Goal: Book appointment/travel/reservation

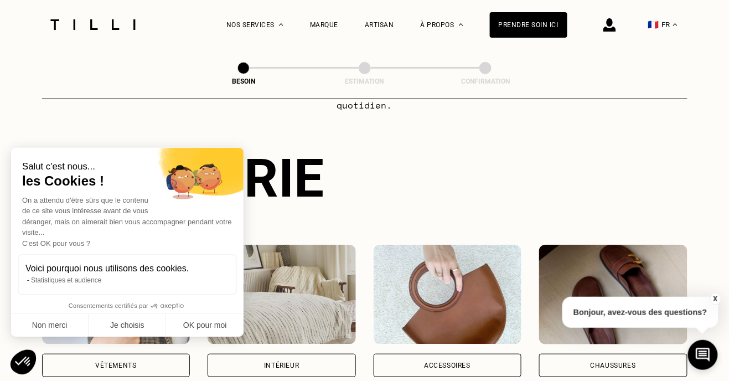
scroll to position [86, 0]
click at [56, 337] on button "Non merci" at bounding box center [50, 325] width 78 height 23
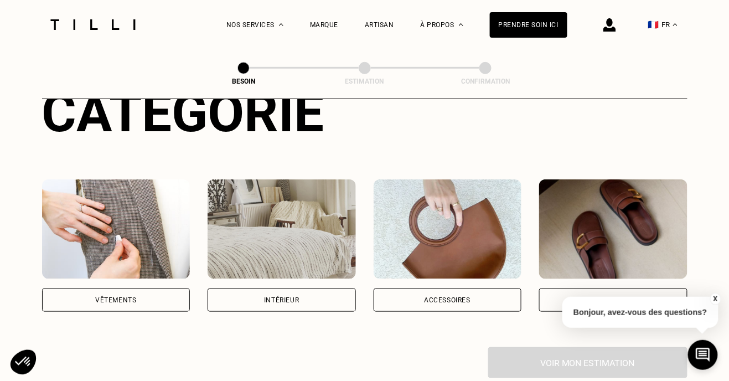
scroll to position [151, 0]
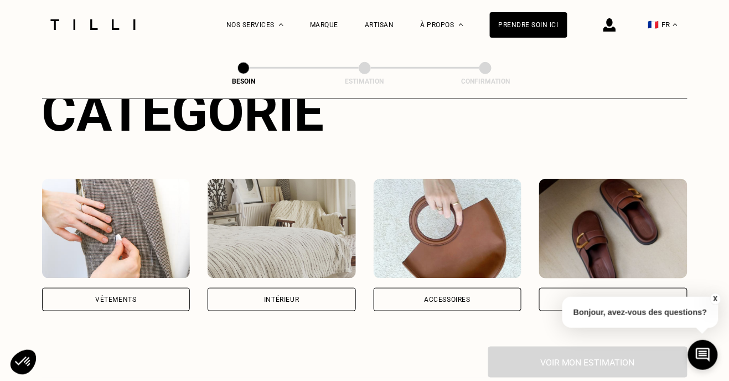
click at [106, 296] on div "Vêtements" at bounding box center [115, 299] width 41 height 7
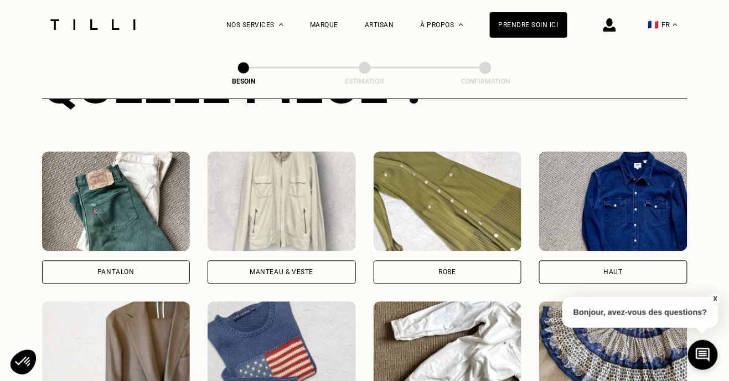
scroll to position [478, 0]
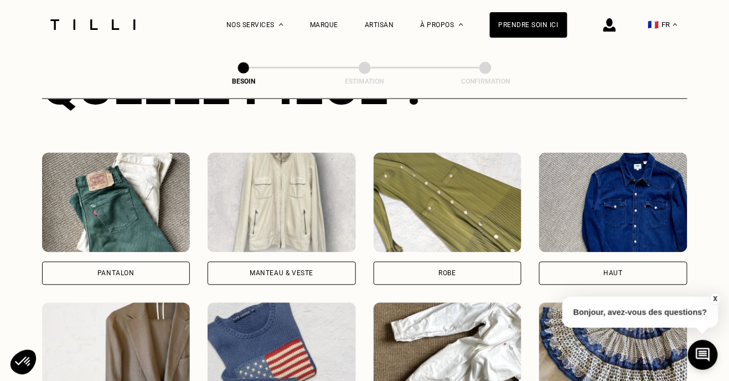
click at [630, 262] on div "Haut" at bounding box center [613, 273] width 148 height 23
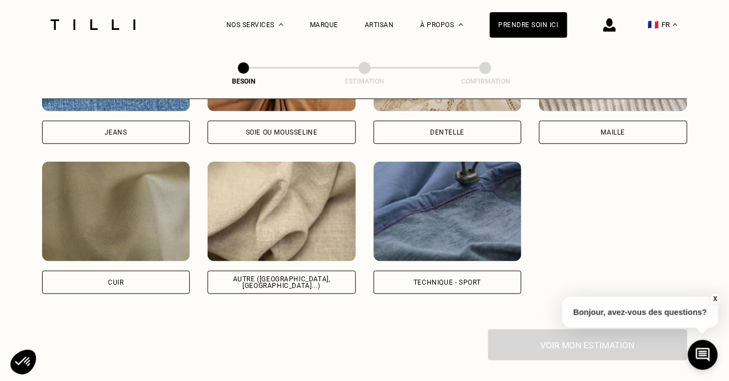
scroll to position [1292, 0]
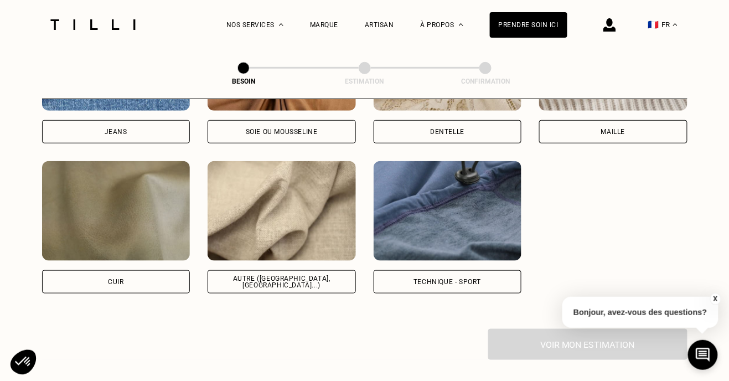
click at [251, 275] on div "Autre ([GEOGRAPHIC_DATA], [GEOGRAPHIC_DATA]...)" at bounding box center [282, 281] width 130 height 13
select select "FR"
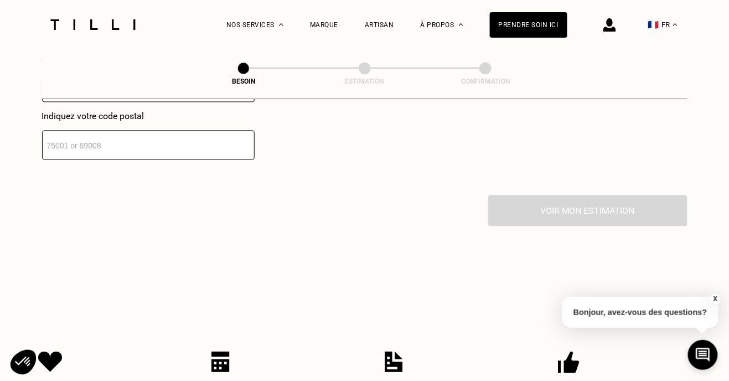
scroll to position [1699, 0]
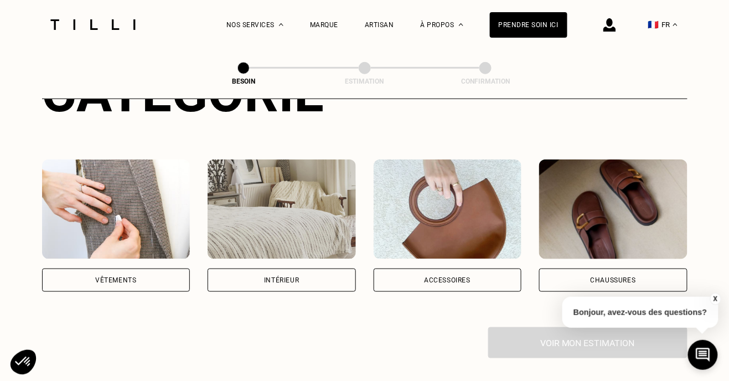
scroll to position [172, 0]
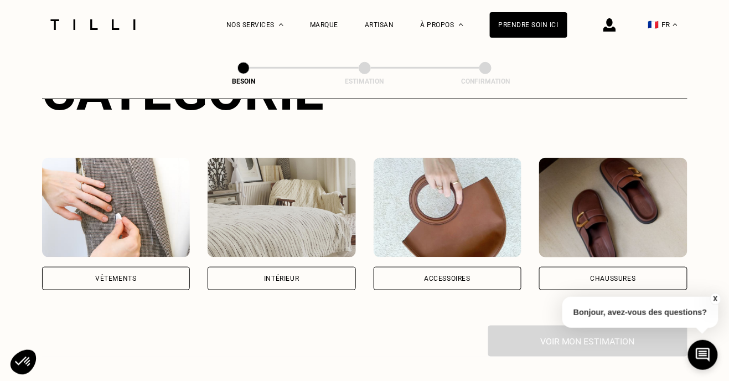
click at [104, 267] on div "Vêtements" at bounding box center [116, 278] width 148 height 23
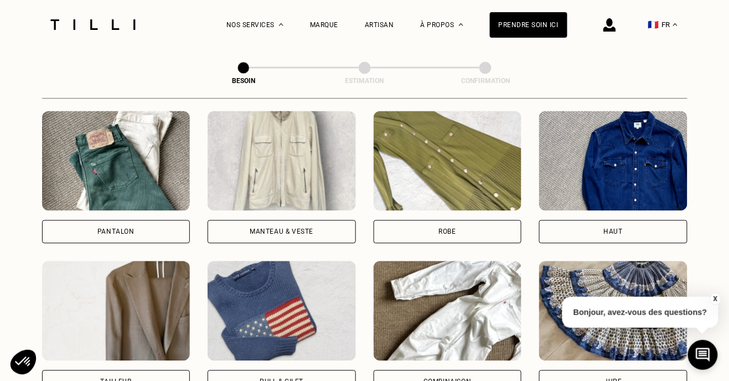
scroll to position [518, 0]
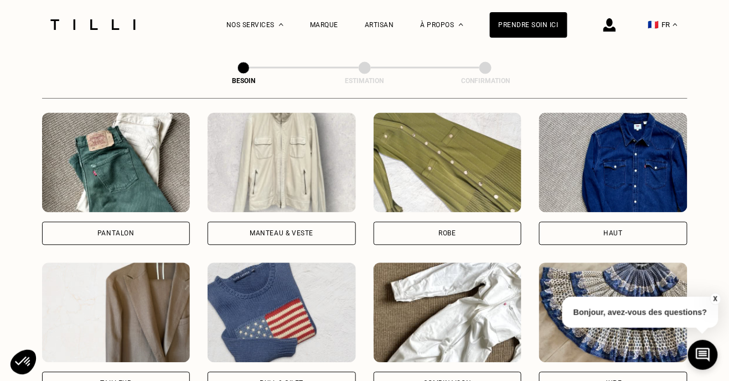
click at [617, 222] on div "Haut" at bounding box center [613, 233] width 148 height 23
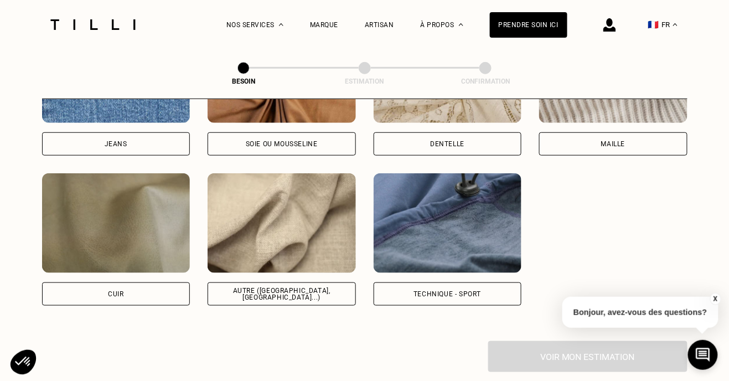
scroll to position [1281, 0]
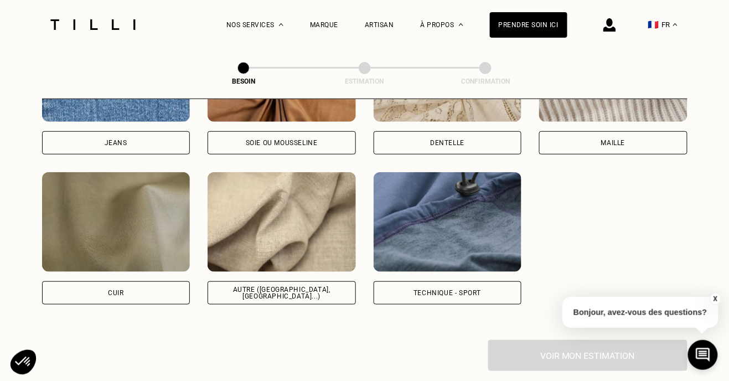
click at [242, 286] on div "Autre ([GEOGRAPHIC_DATA], [GEOGRAPHIC_DATA]...)" at bounding box center [282, 292] width 130 height 13
select select "FR"
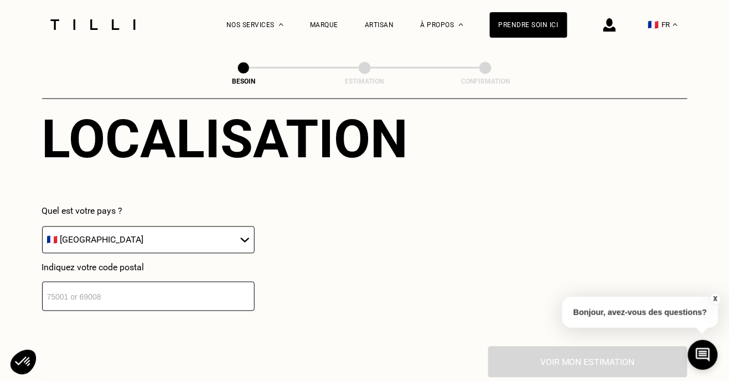
scroll to position [1549, 0]
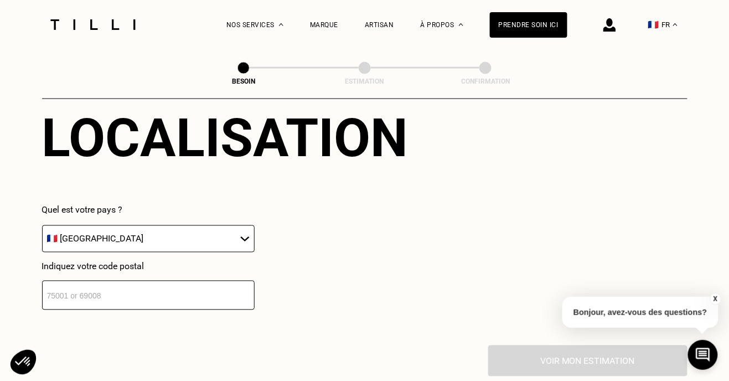
click at [78, 283] on input "number" at bounding box center [148, 295] width 213 height 29
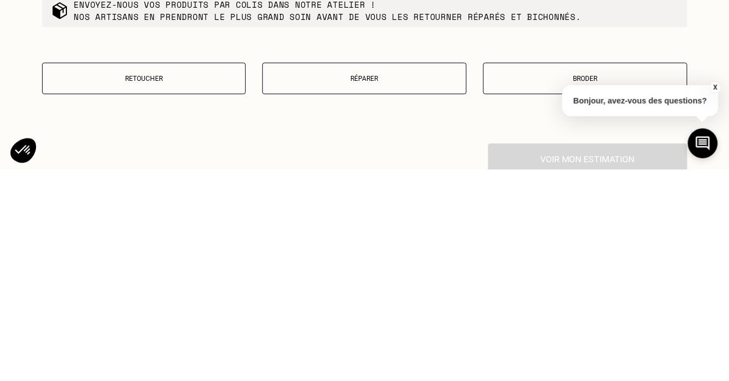
scroll to position [1825, 0]
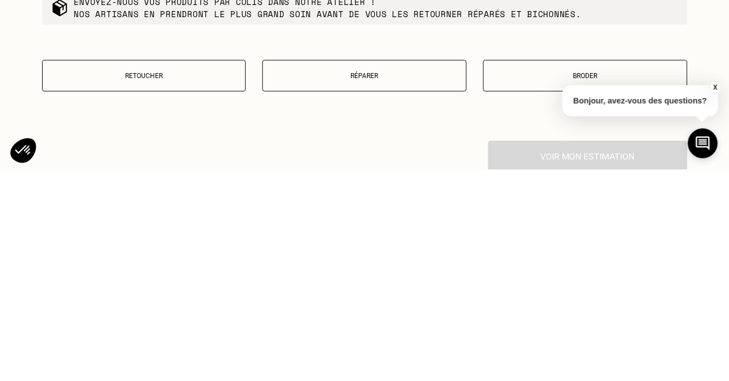
type input "83600"
click at [119, 283] on p "Retoucher" at bounding box center [144, 287] width 192 height 8
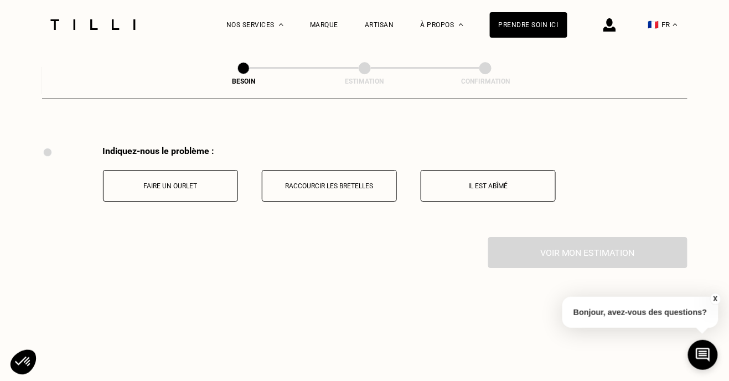
scroll to position [2040, 0]
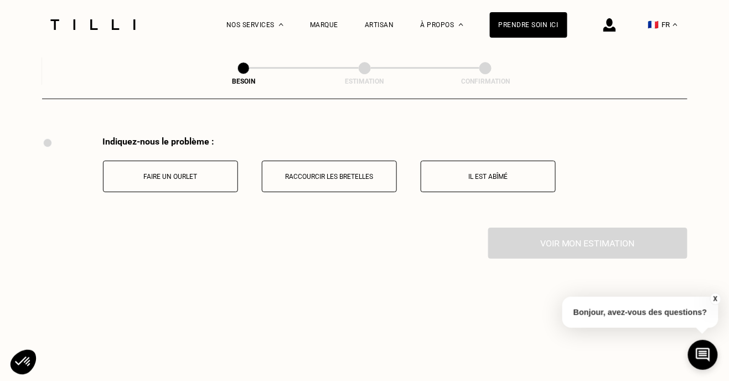
click at [157, 168] on button "Faire un ourlet" at bounding box center [170, 177] width 135 height 32
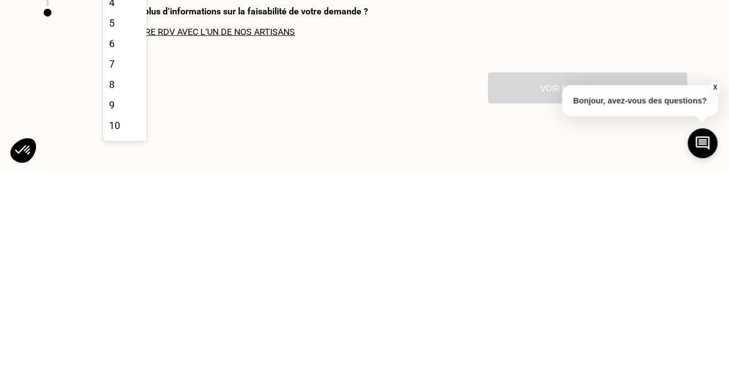
scroll to position [49, 0]
click at [125, 324] on div "10" at bounding box center [125, 334] width 44 height 20
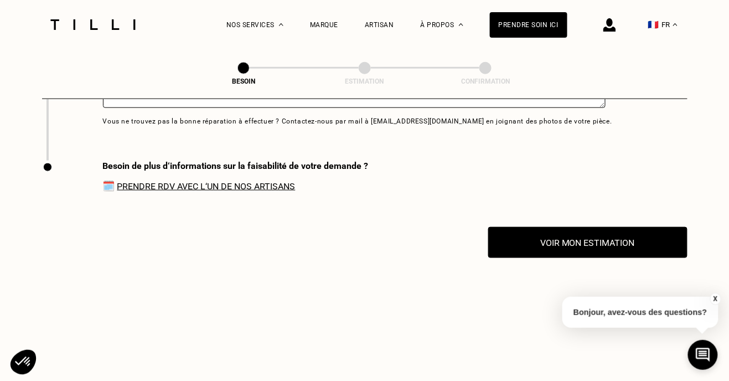
scroll to position [2500, 0]
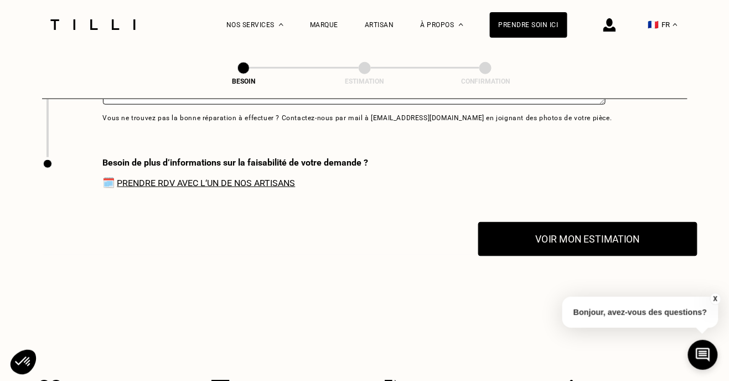
click at [588, 225] on button "Voir mon estimation" at bounding box center [587, 239] width 219 height 34
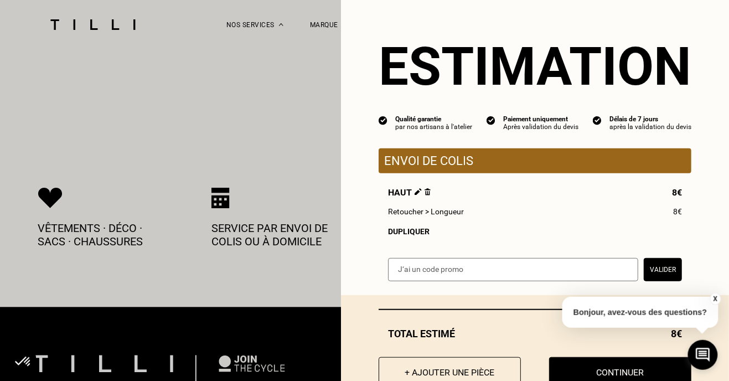
scroll to position [2693, 0]
